Goal: Task Accomplishment & Management: Complete application form

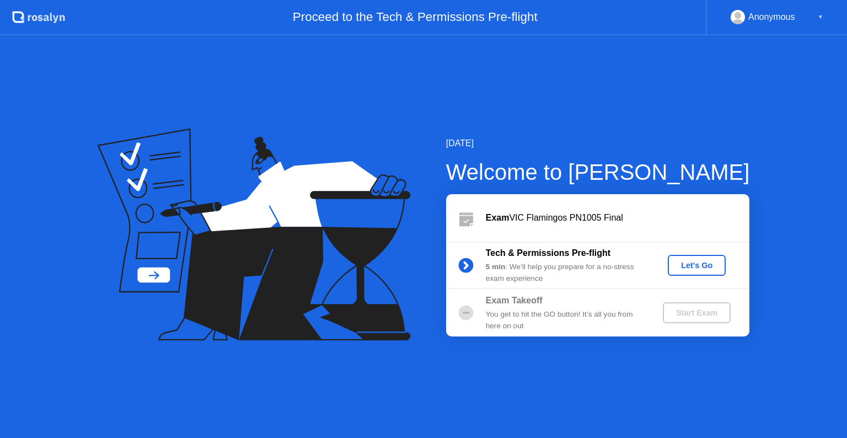
click at [710, 272] on button "Let's Go" at bounding box center [697, 265] width 58 height 21
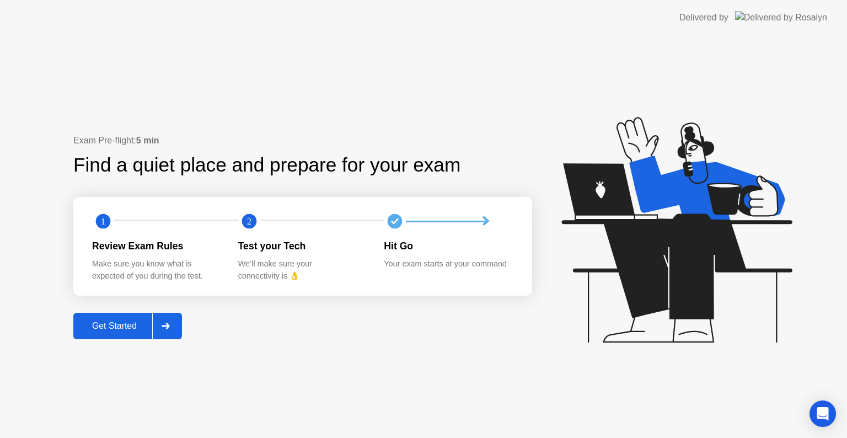
click at [128, 335] on button "Get Started" at bounding box center [127, 326] width 109 height 26
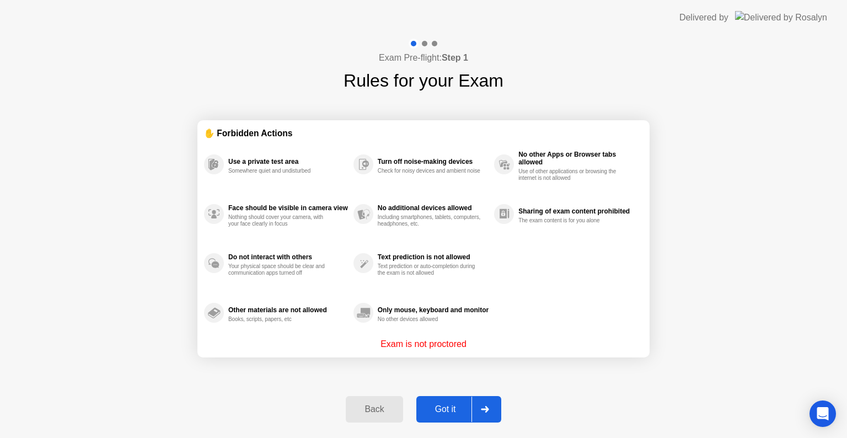
click at [450, 412] on div "Got it" at bounding box center [446, 409] width 52 height 10
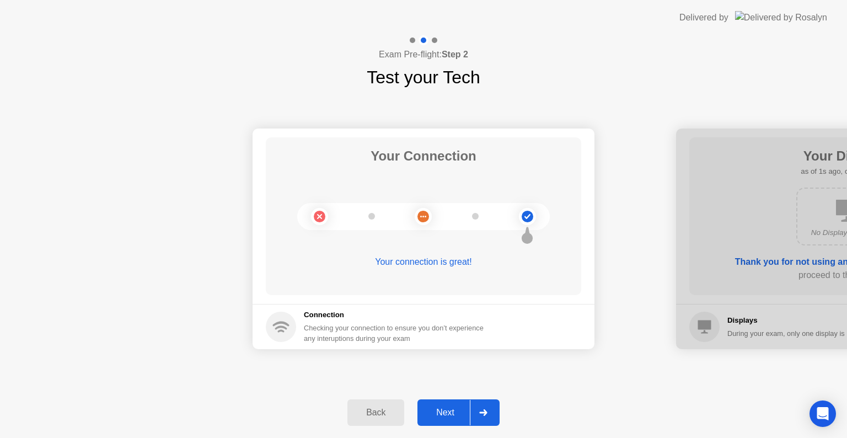
click at [489, 404] on div at bounding box center [483, 412] width 26 height 25
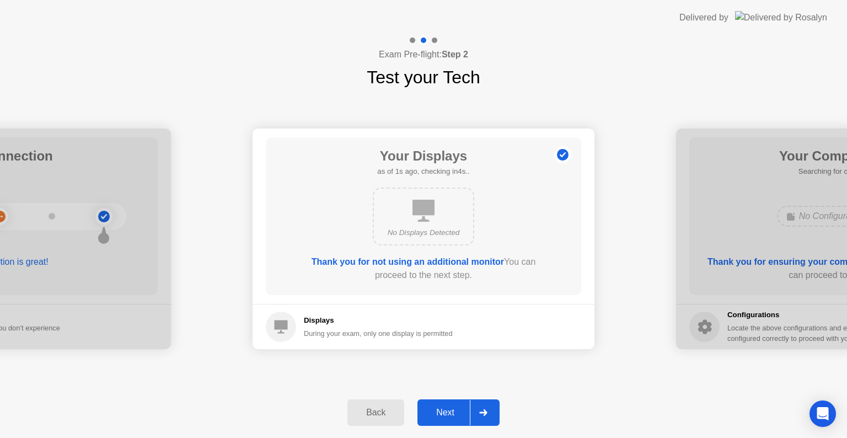
click at [489, 404] on div at bounding box center [483, 412] width 26 height 25
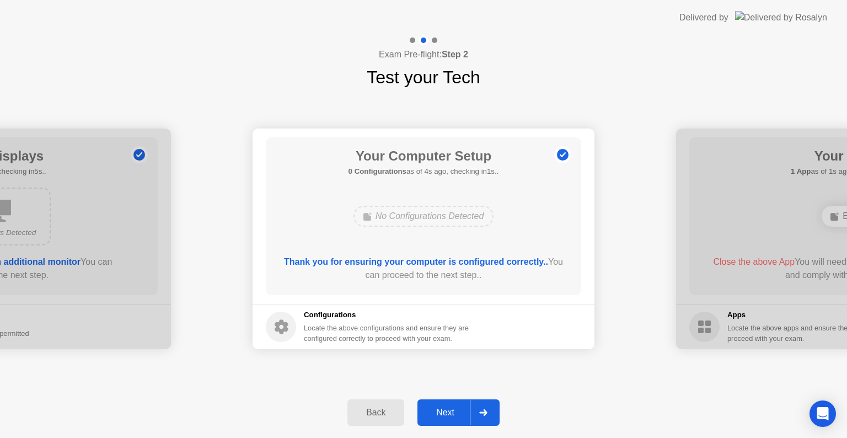
click at [470, 372] on div "Your Connection Your connection is great! Connection Checking your connection t…" at bounding box center [423, 238] width 847 height 297
click at [382, 401] on button "Back" at bounding box center [375, 412] width 57 height 26
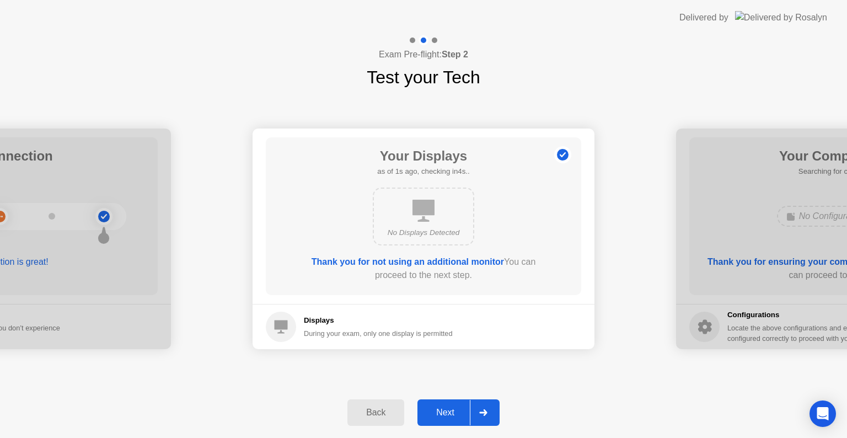
click at [433, 409] on div "Next" at bounding box center [445, 413] width 49 height 10
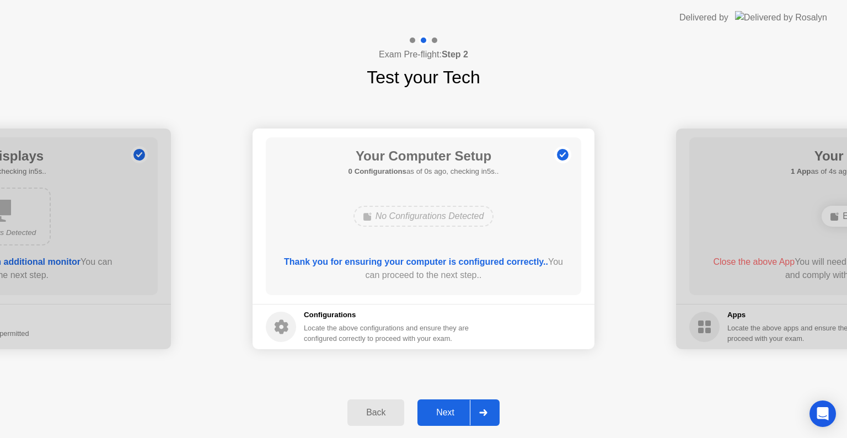
click at [433, 409] on div "Next" at bounding box center [445, 413] width 49 height 10
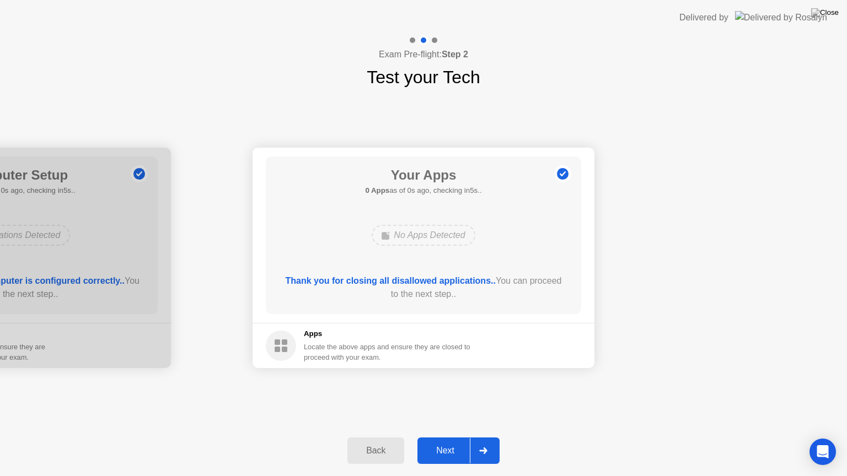
drag, startPoint x: 541, startPoint y: 322, endPoint x: 541, endPoint y: 335, distance: 12.7
click at [466, 437] on div "Next" at bounding box center [445, 451] width 49 height 10
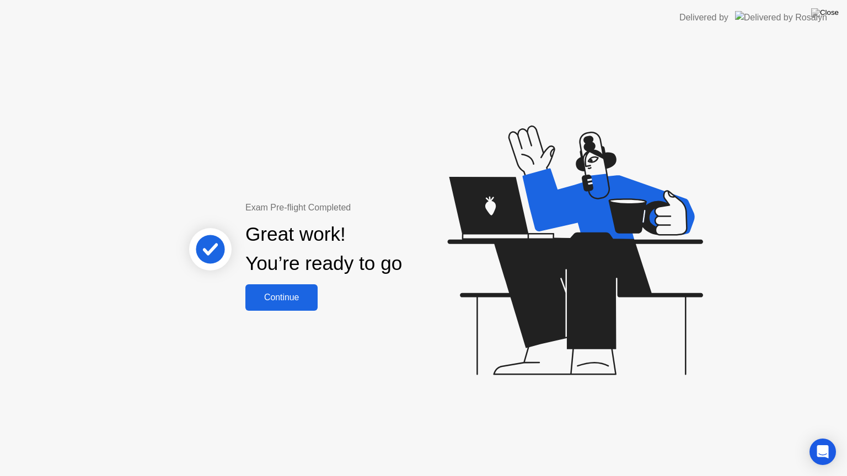
click at [289, 290] on button "Continue" at bounding box center [281, 298] width 72 height 26
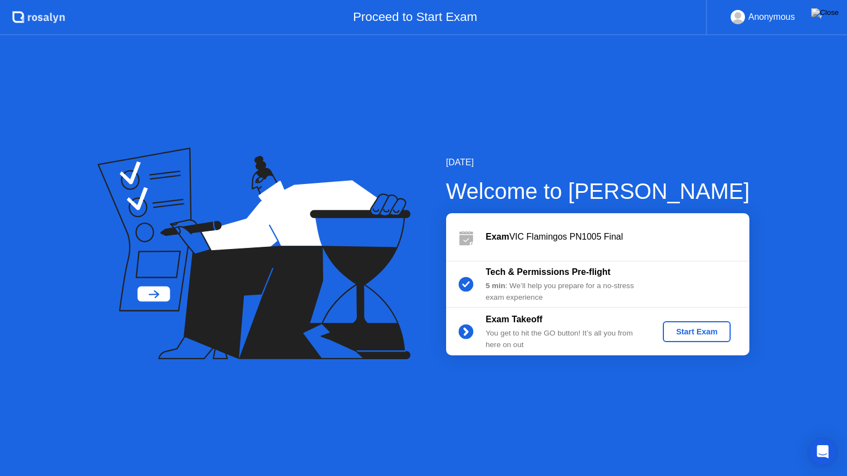
click at [693, 328] on div "Start Exam" at bounding box center [696, 332] width 59 height 9
